Goal: Register for event/course

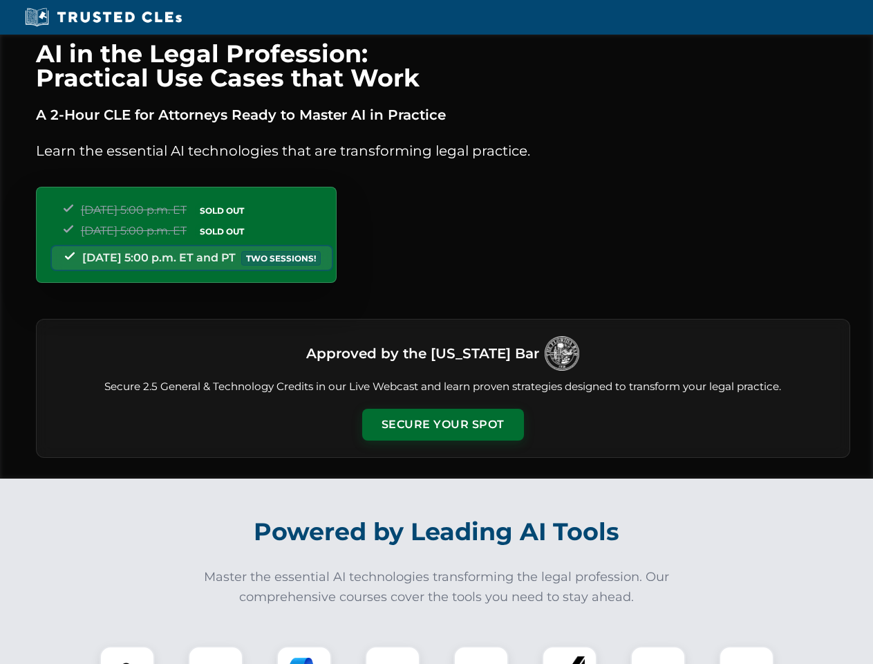
click at [443, 425] on button "Secure Your Spot" at bounding box center [443, 425] width 162 height 32
click at [127, 655] on img at bounding box center [127, 673] width 40 height 40
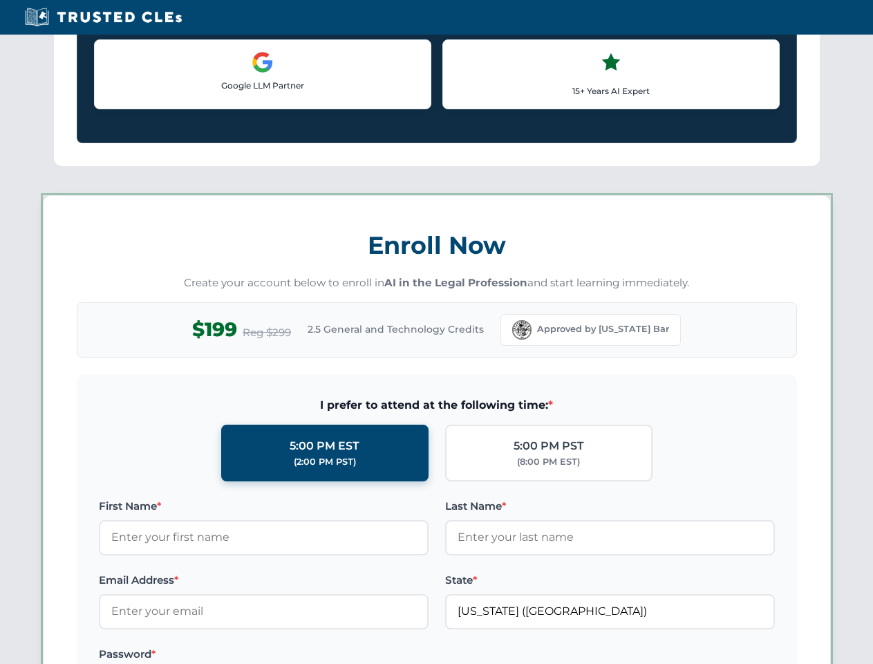
click at [393, 655] on label "Password *" at bounding box center [264, 654] width 330 height 17
